Goal: Find specific page/section

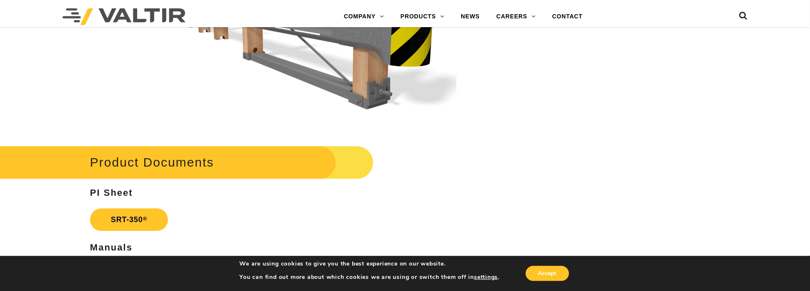
scroll to position [1500, 0]
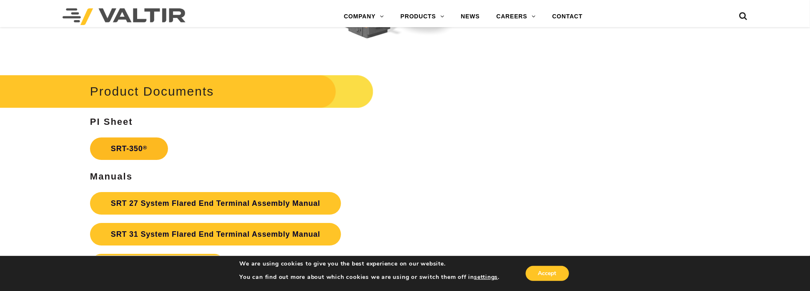
click at [127, 148] on link "SRT-350 ®" at bounding box center [129, 148] width 78 height 23
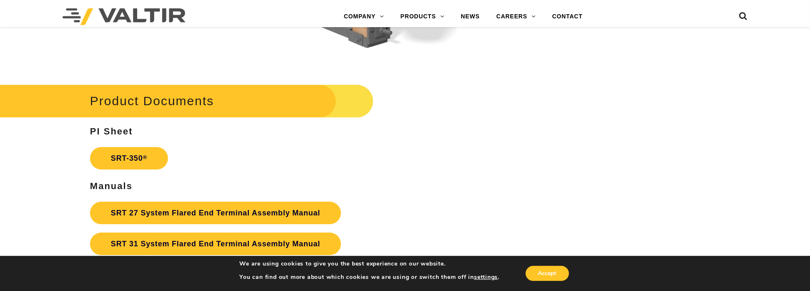
scroll to position [1584, 0]
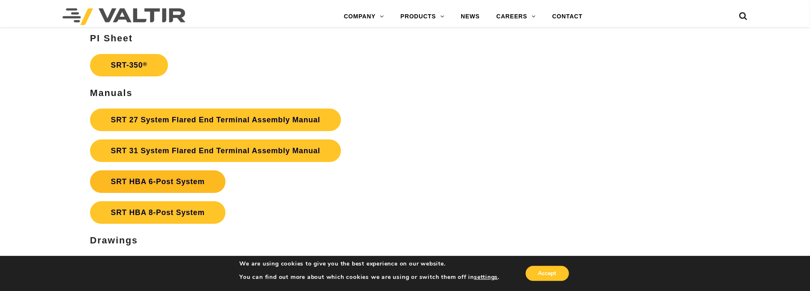
click at [146, 183] on strong "SRT HBA 6-Post System" at bounding box center [158, 181] width 94 height 8
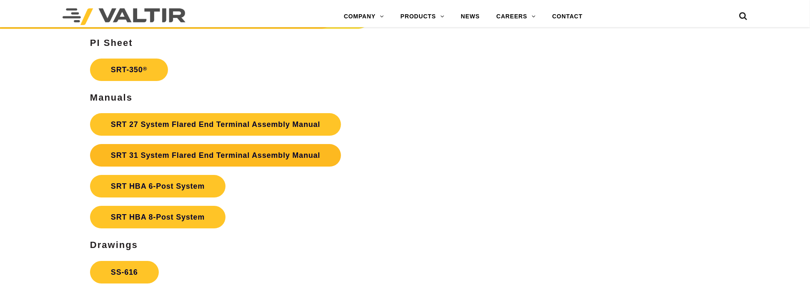
scroll to position [1584, 0]
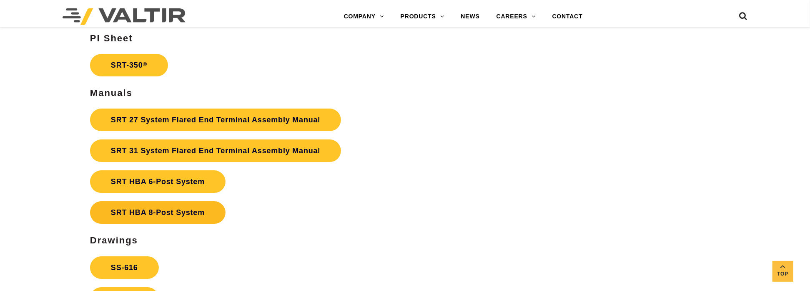
click at [145, 213] on link "SRT HBA 8-Post System" at bounding box center [157, 212] width 135 height 23
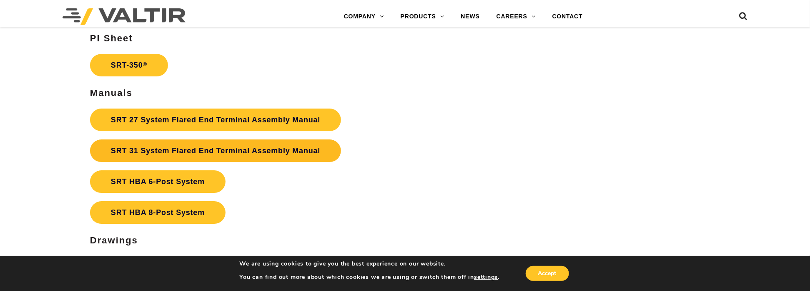
click at [178, 148] on link "SRT 31 System Flared End Terminal Assembly Manual" at bounding box center [215, 150] width 251 height 23
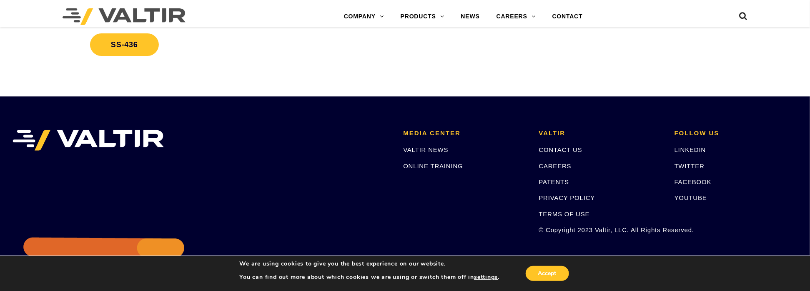
scroll to position [1792, 0]
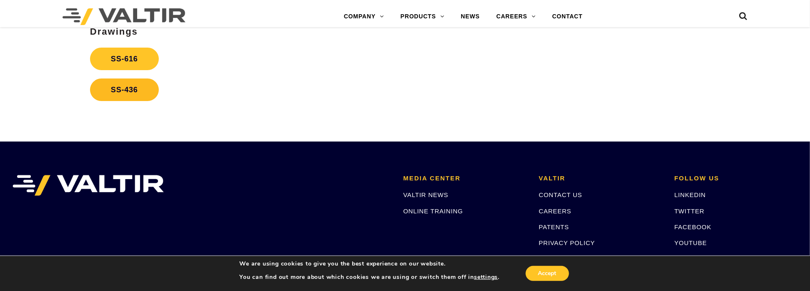
click at [121, 90] on link "SS-436" at bounding box center [124, 89] width 69 height 23
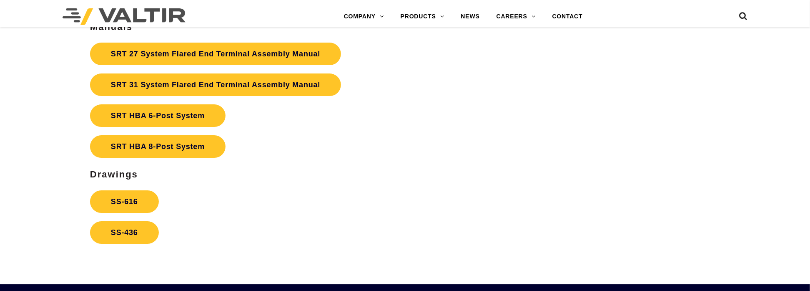
scroll to position [1792, 0]
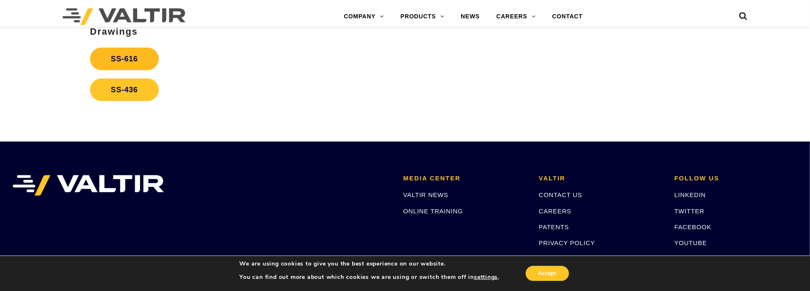
click at [118, 56] on link "SS-616" at bounding box center [124, 59] width 69 height 23
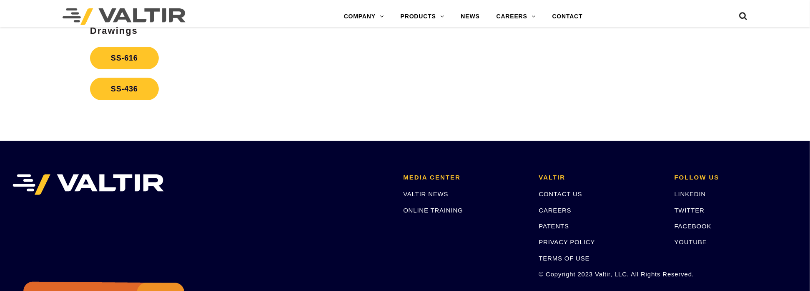
scroll to position [1792, 0]
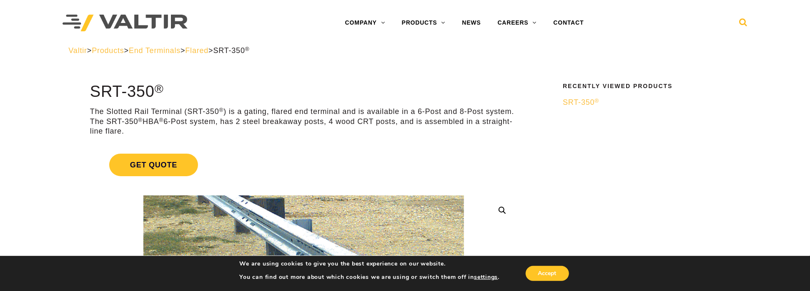
click at [745, 23] on icon at bounding box center [743, 24] width 8 height 13
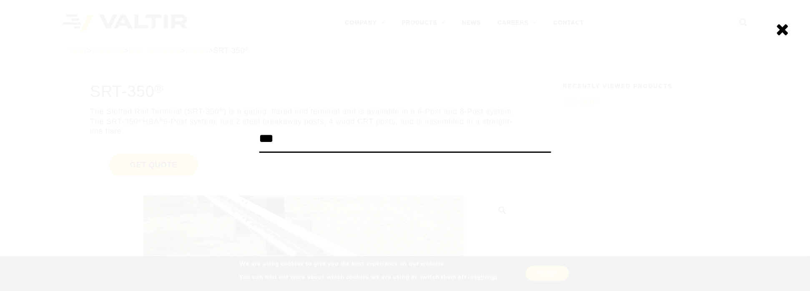
type input "***"
click input "******" at bounding box center [0, 0] width 0 height 0
